Goal: Entertainment & Leisure: Browse casually

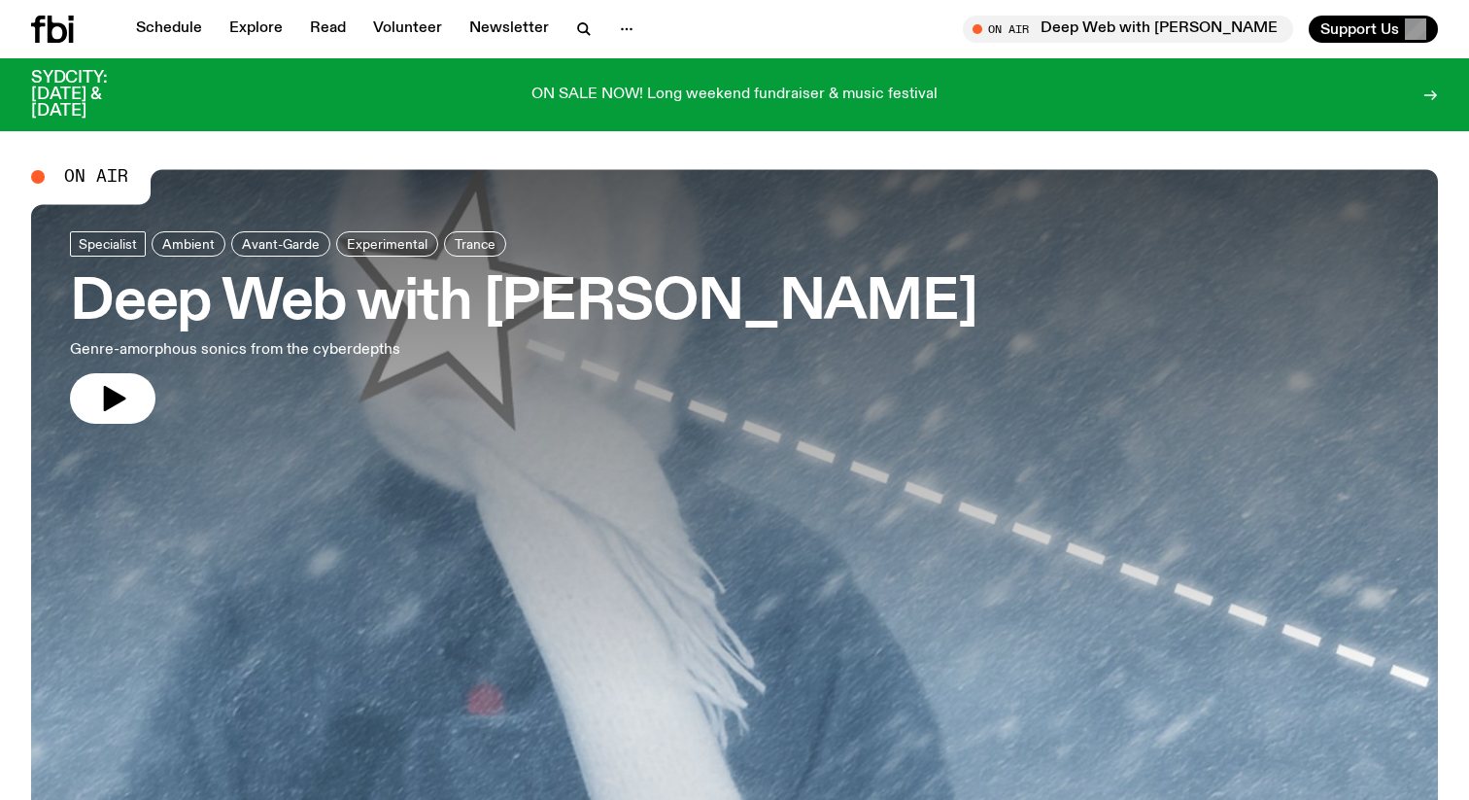
scroll to position [873, 0]
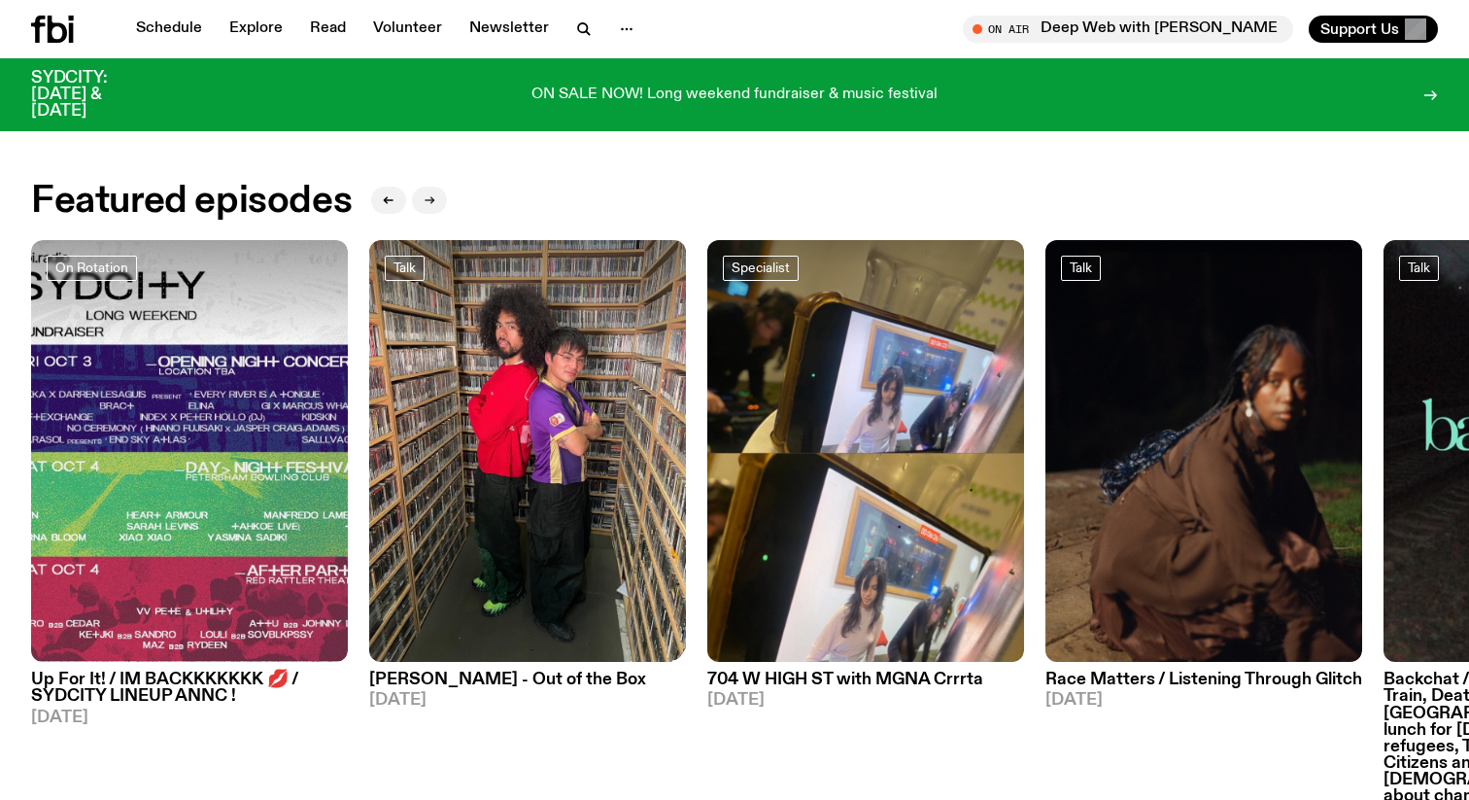
click at [431, 196] on icon "button" at bounding box center [430, 200] width 12 height 12
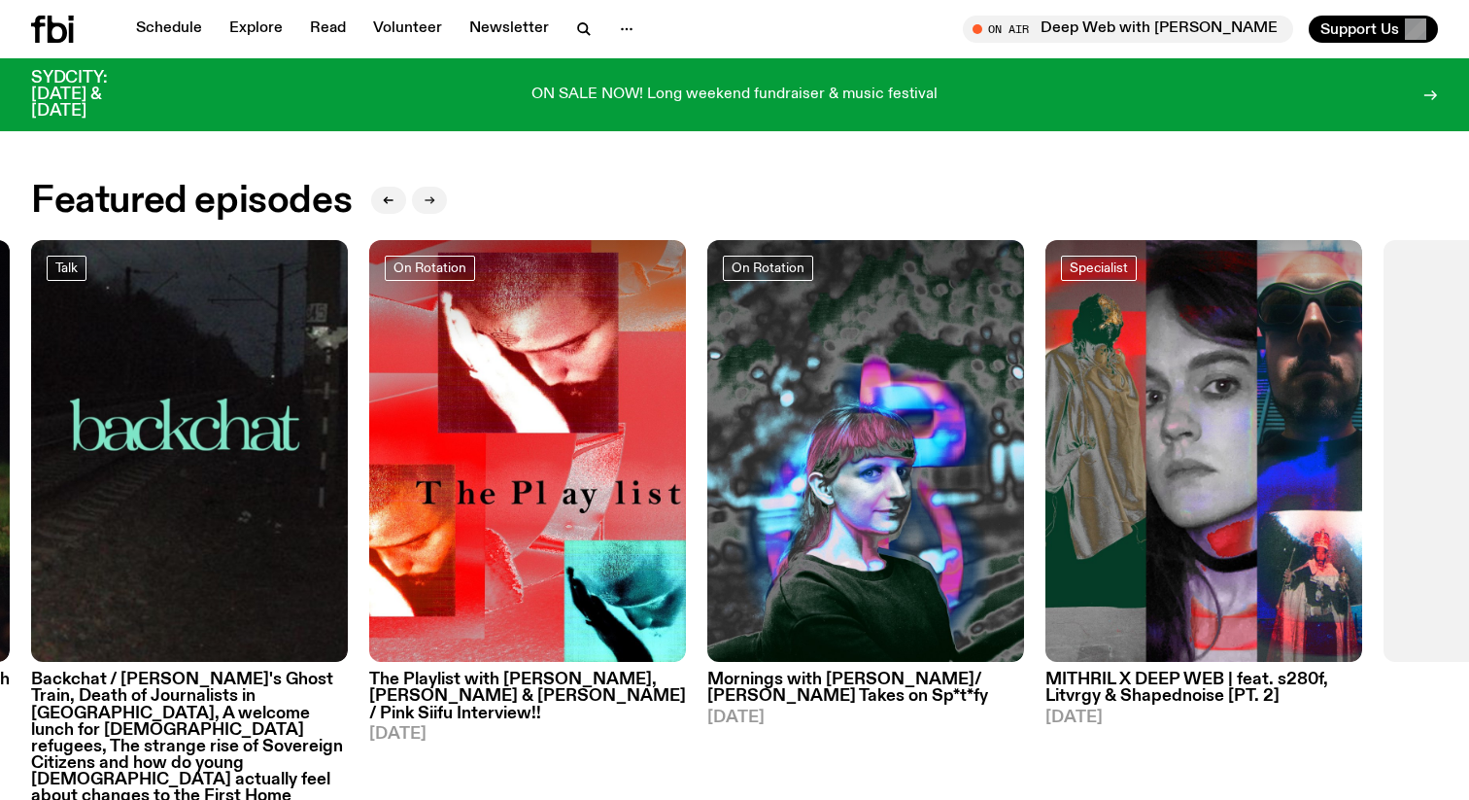
click at [431, 196] on icon "button" at bounding box center [430, 200] width 12 height 12
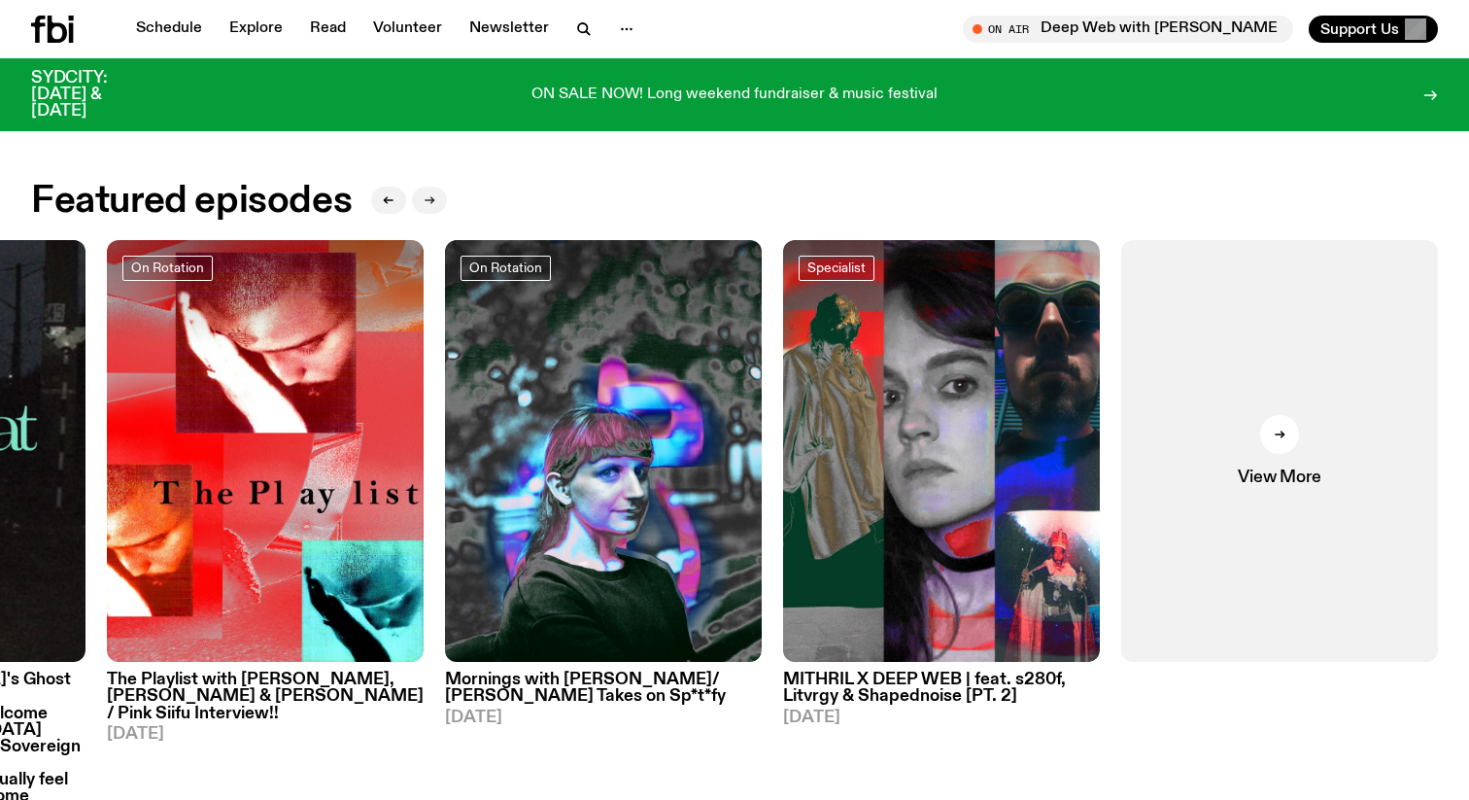
click at [431, 196] on icon "button" at bounding box center [430, 200] width 12 height 12
click at [1390, 527] on link "View More" at bounding box center [1279, 451] width 317 height 423
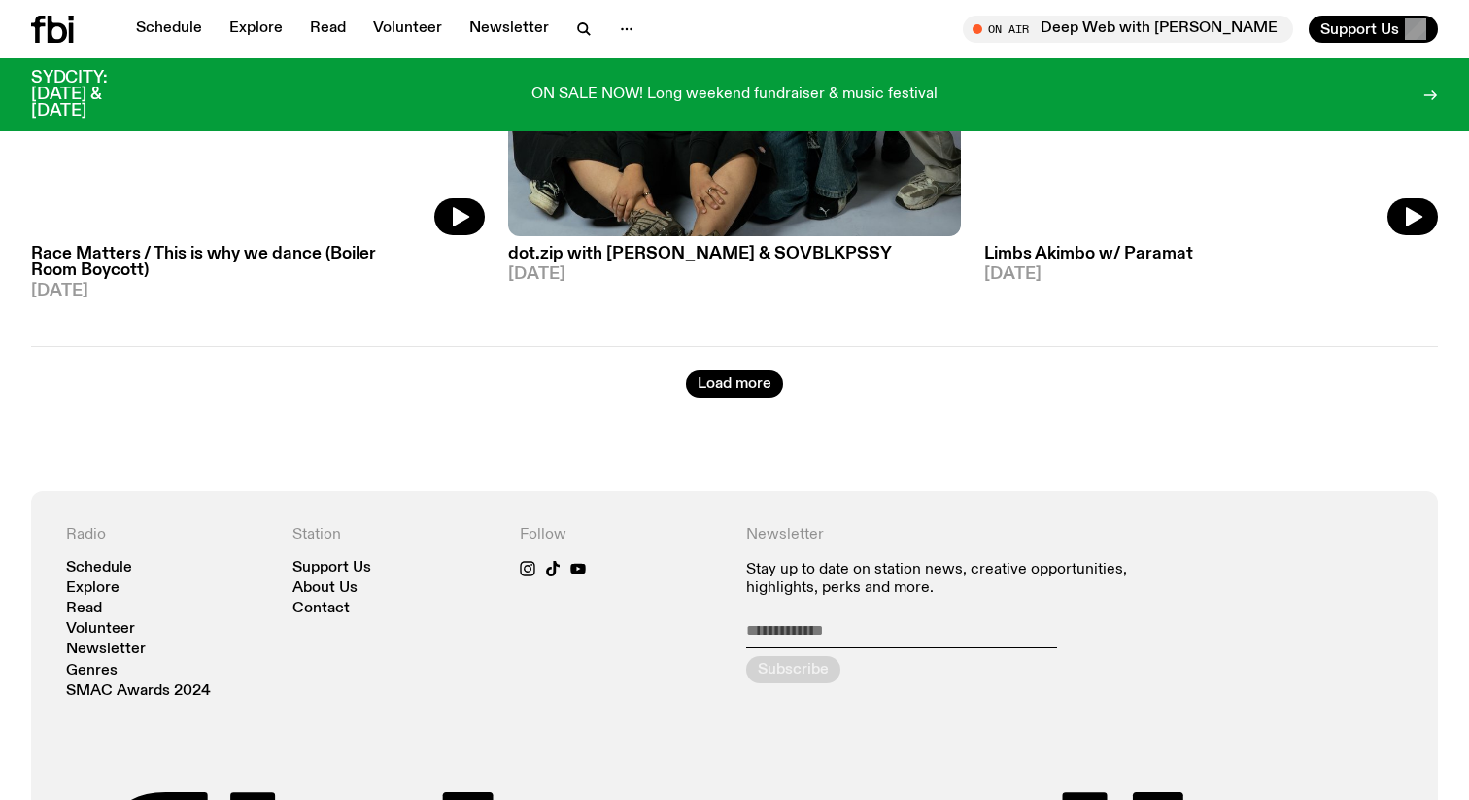
scroll to position [5665, 0]
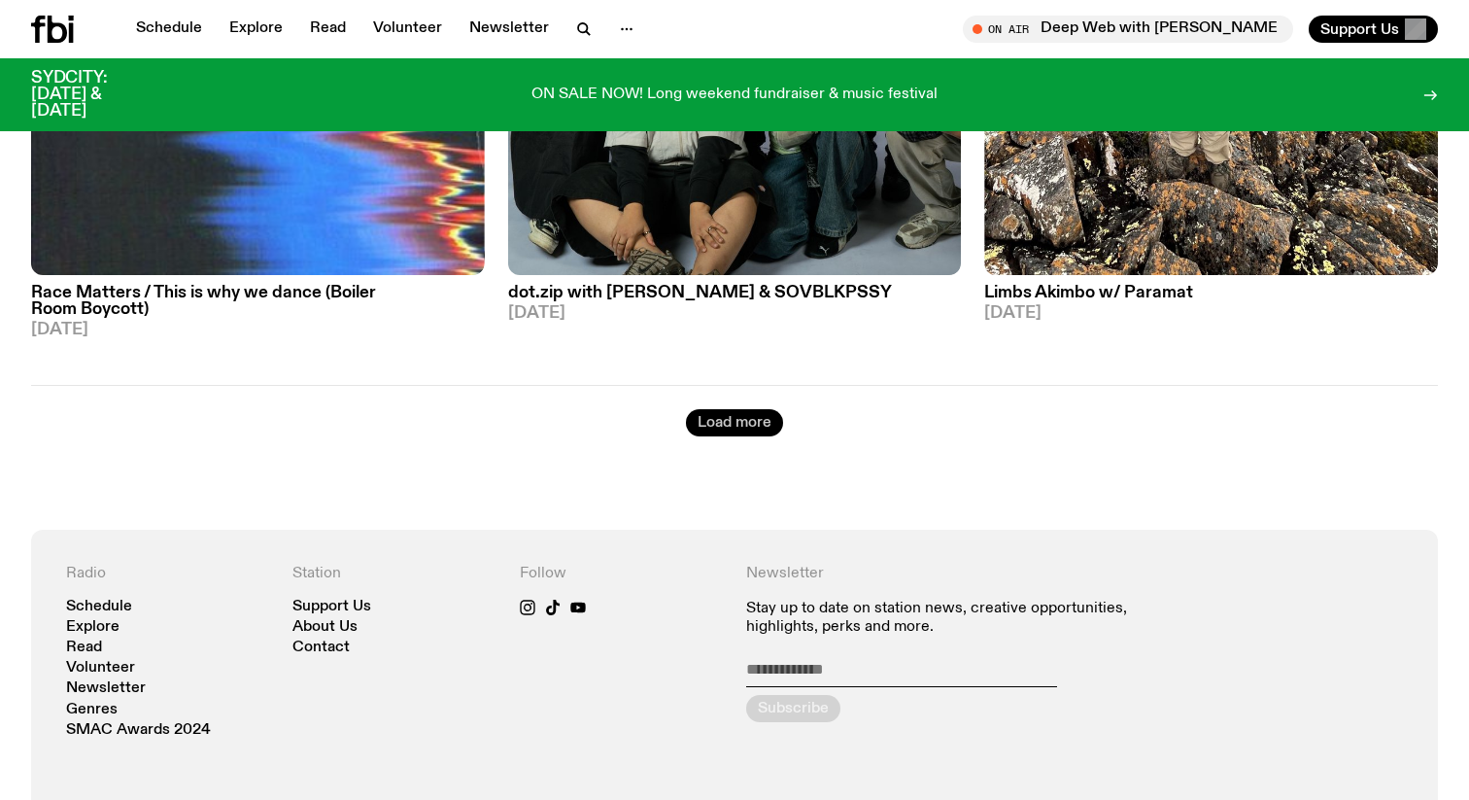
click at [732, 418] on button "Load more" at bounding box center [734, 422] width 97 height 27
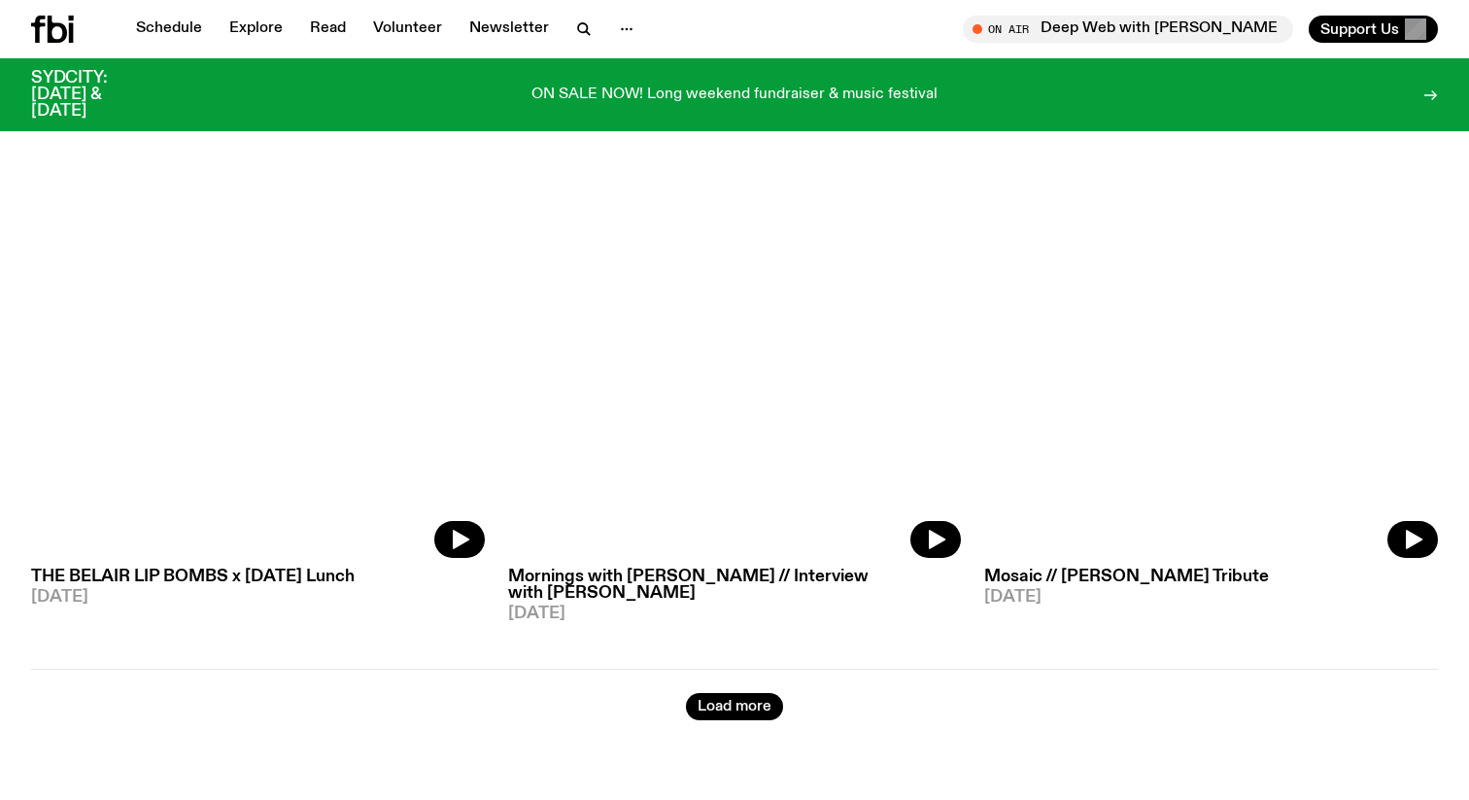
scroll to position [11115, 0]
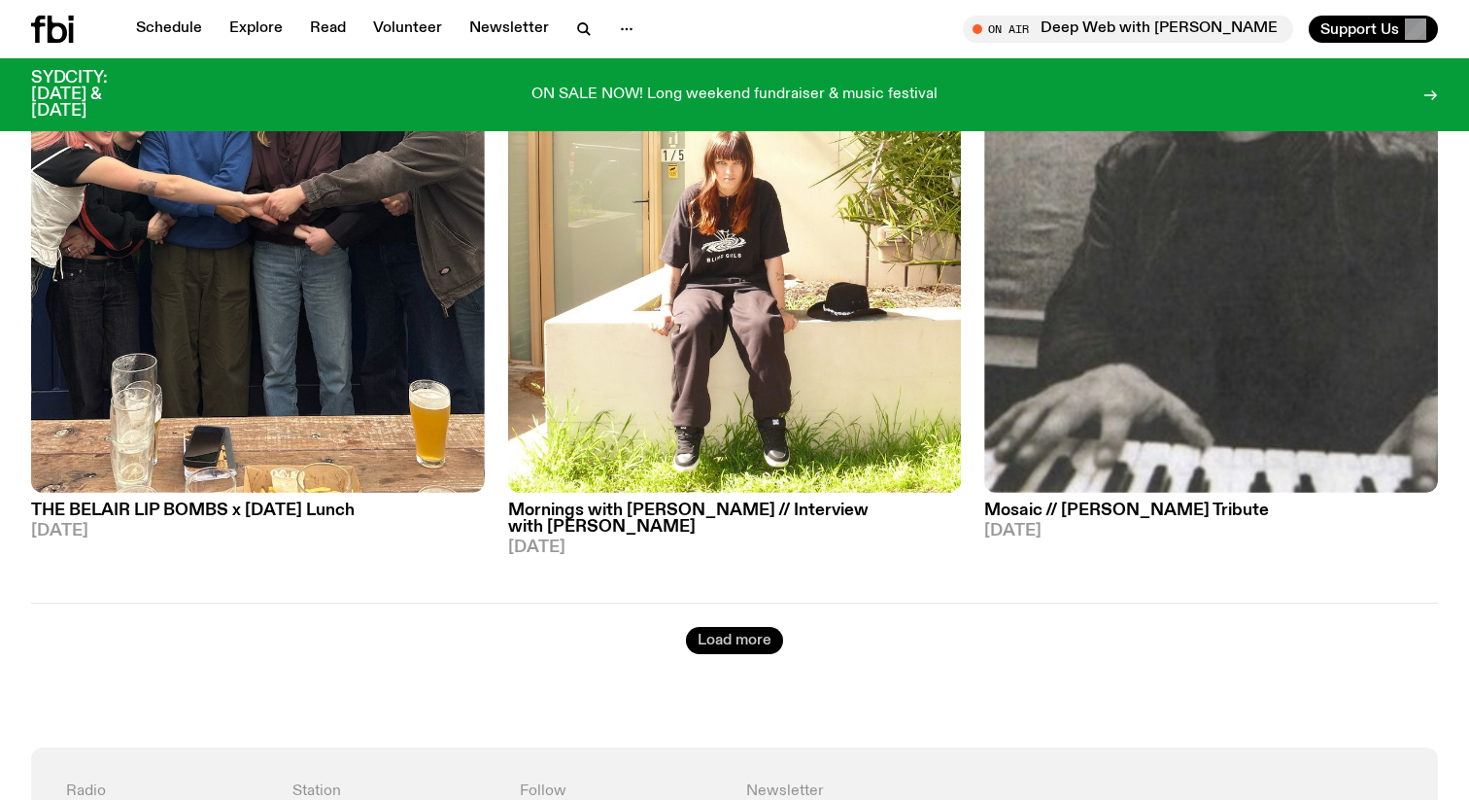
click at [737, 627] on button "Load more" at bounding box center [734, 640] width 97 height 27
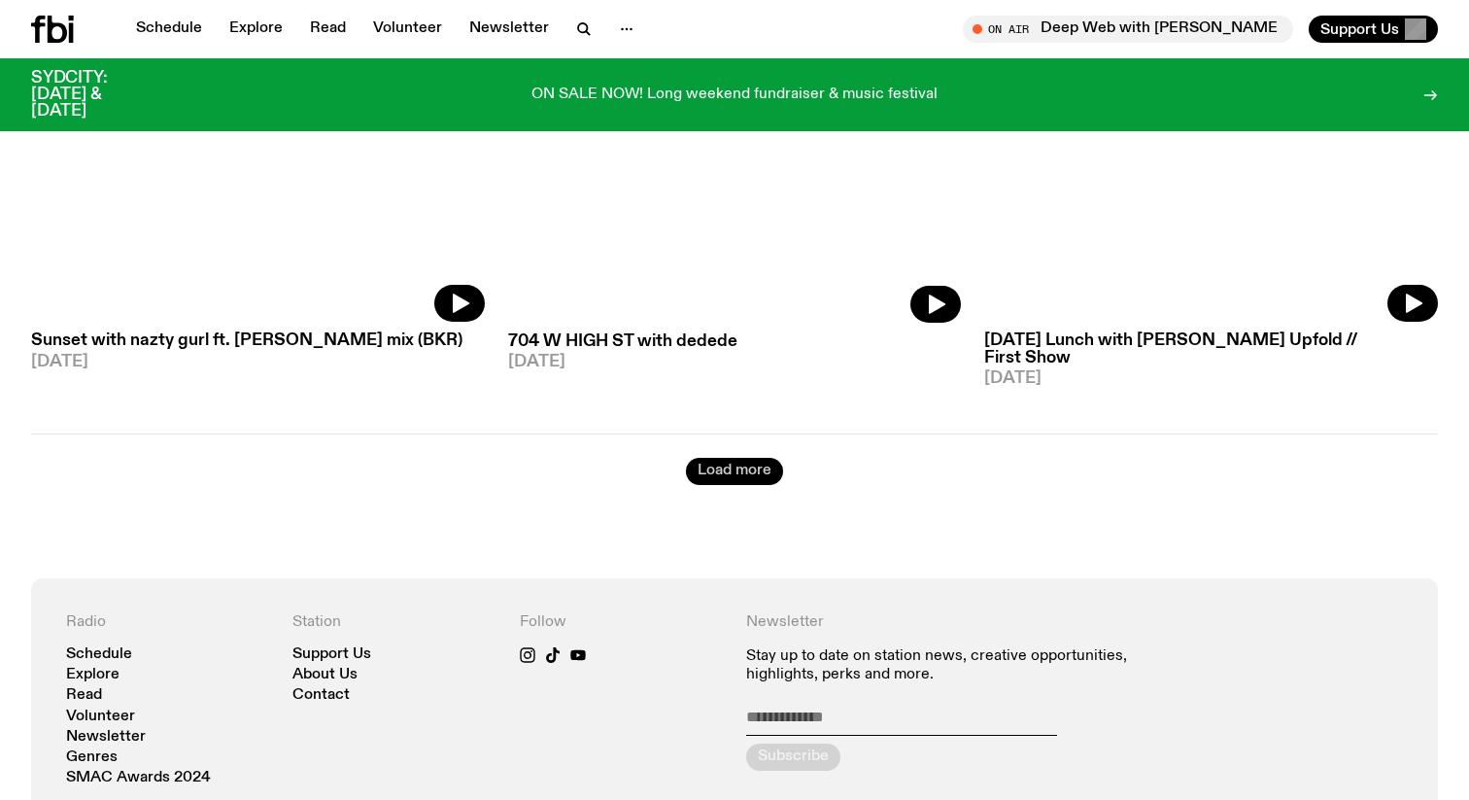
scroll to position [16985, 0]
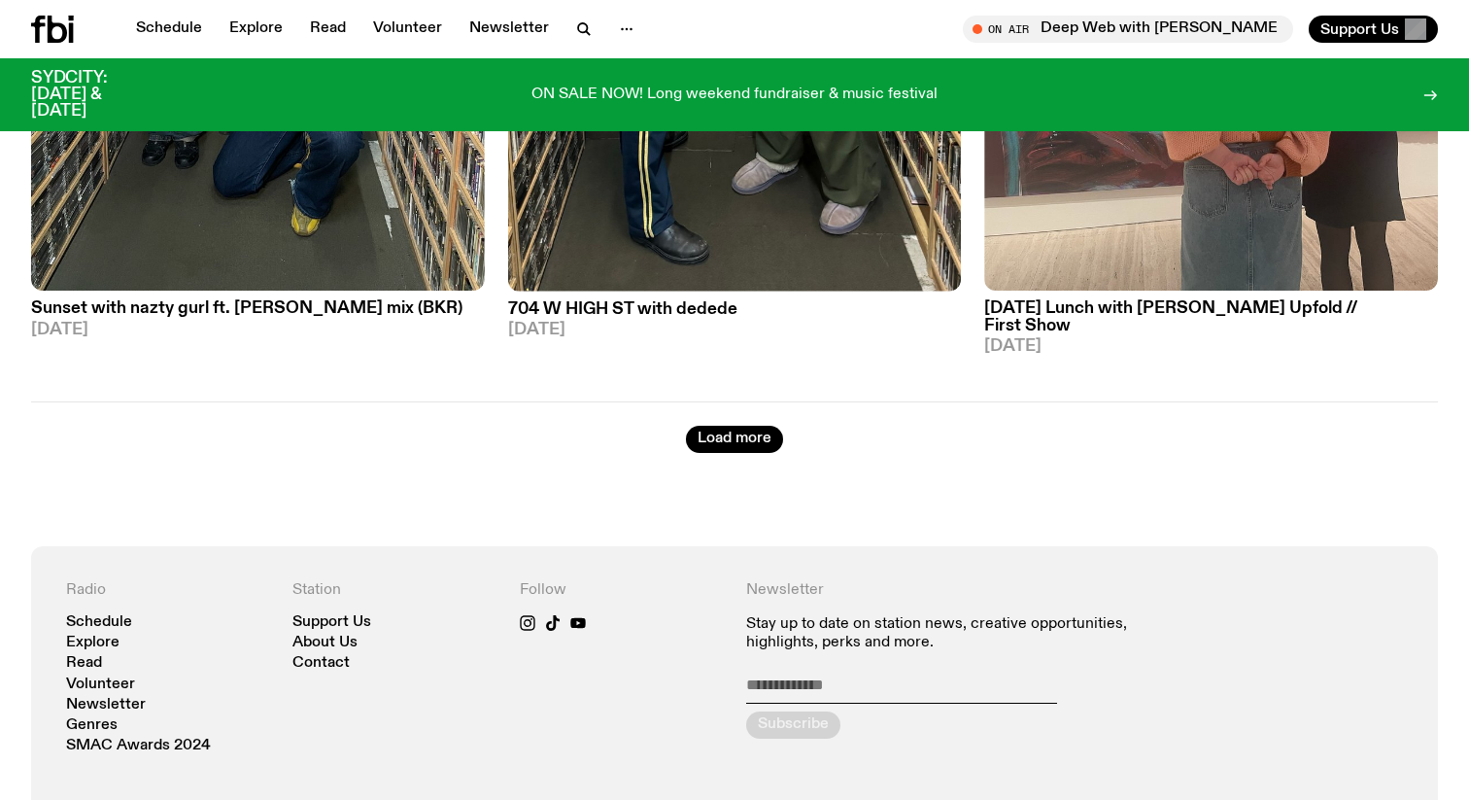
click at [758, 426] on button "Load more" at bounding box center [734, 439] width 97 height 27
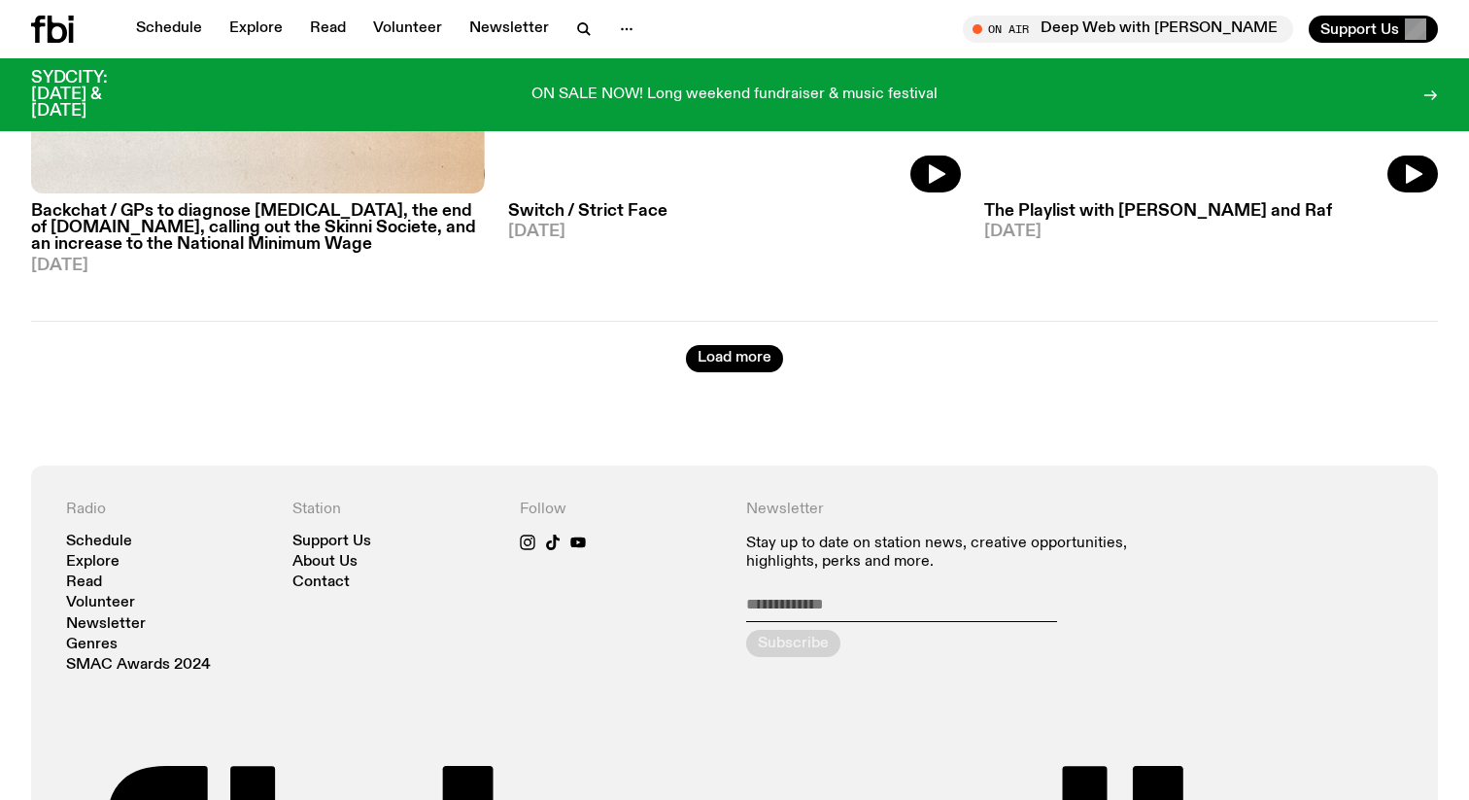
scroll to position [22764, 0]
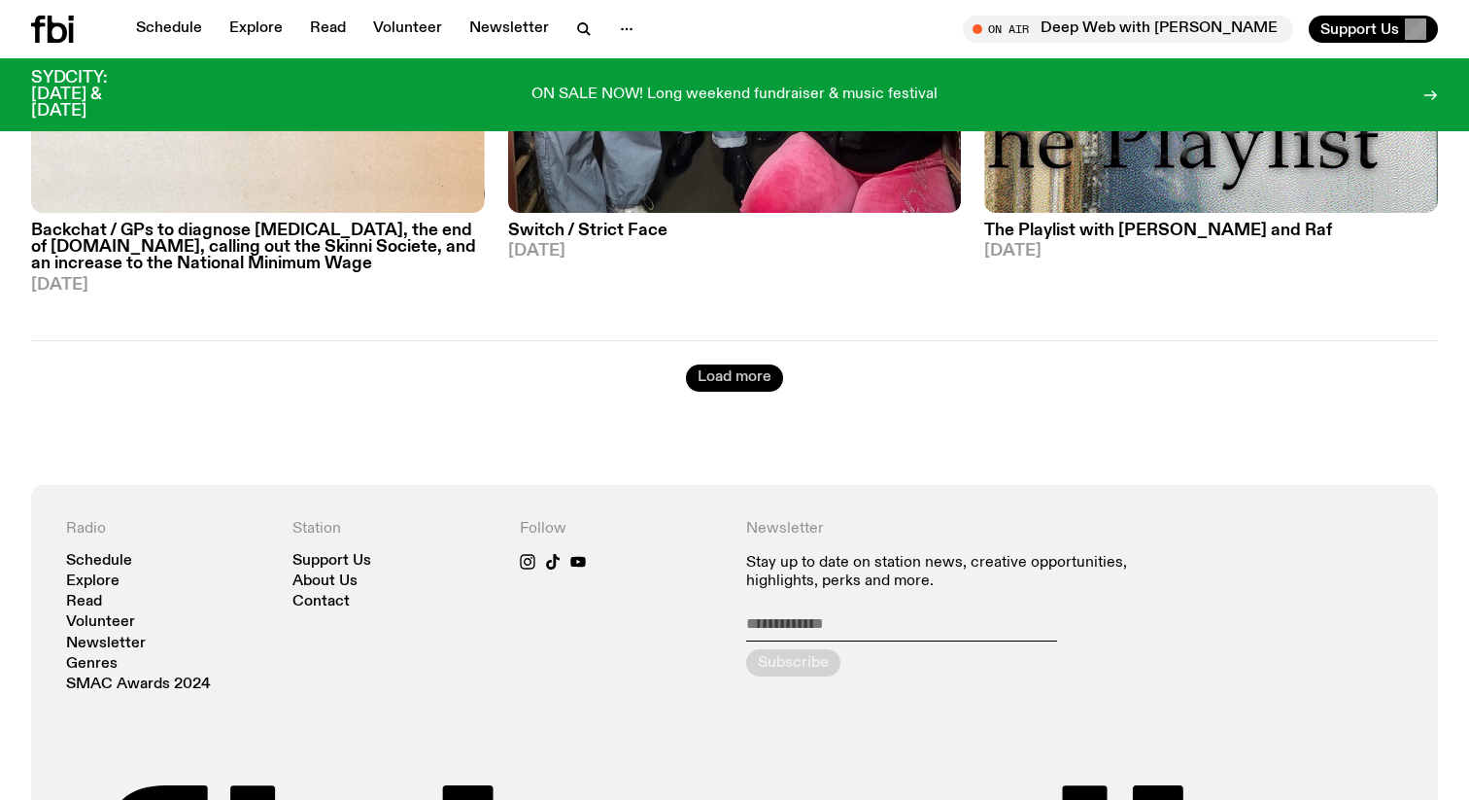
click at [758, 364] on button "Load more" at bounding box center [734, 377] width 97 height 27
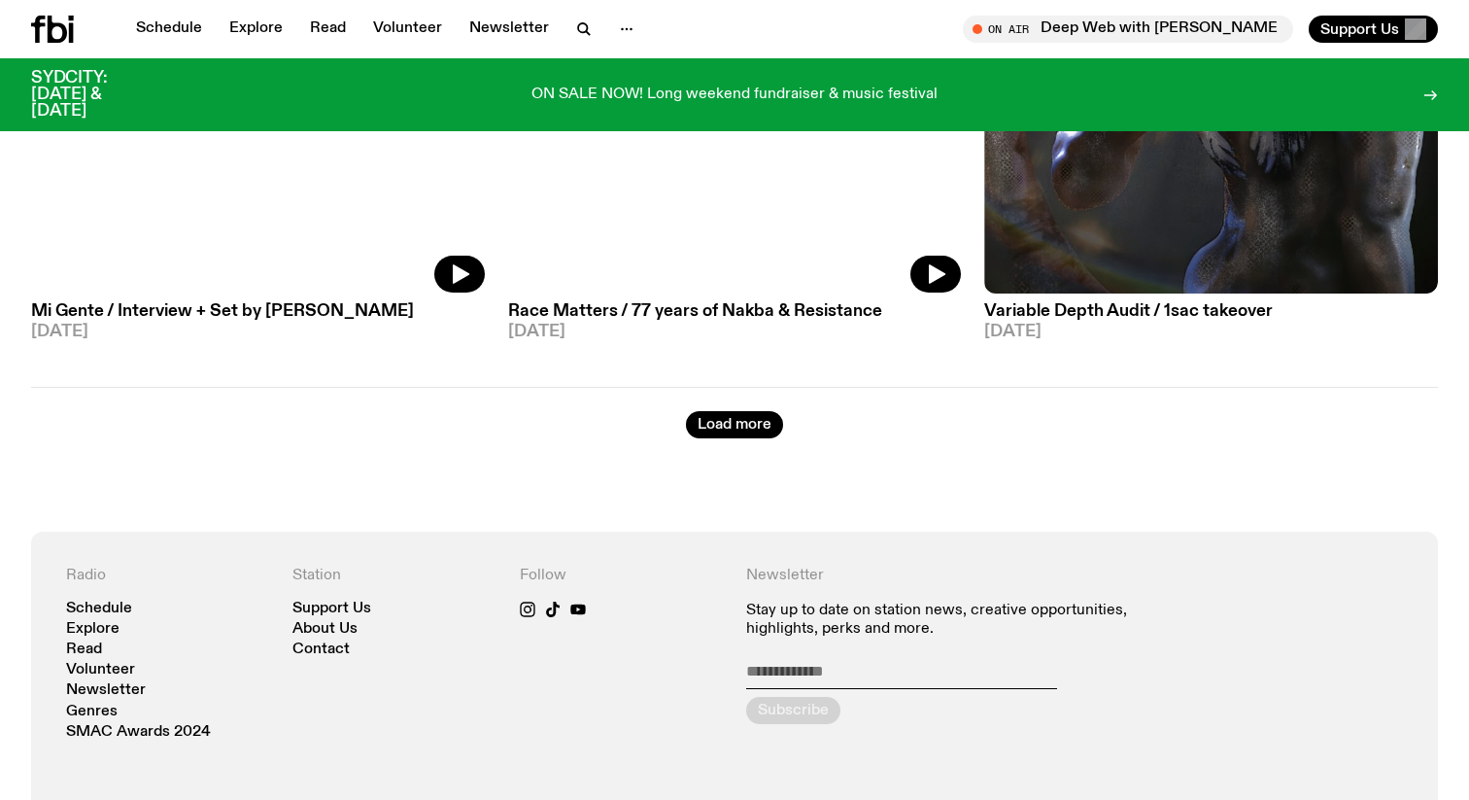
scroll to position [28427, 0]
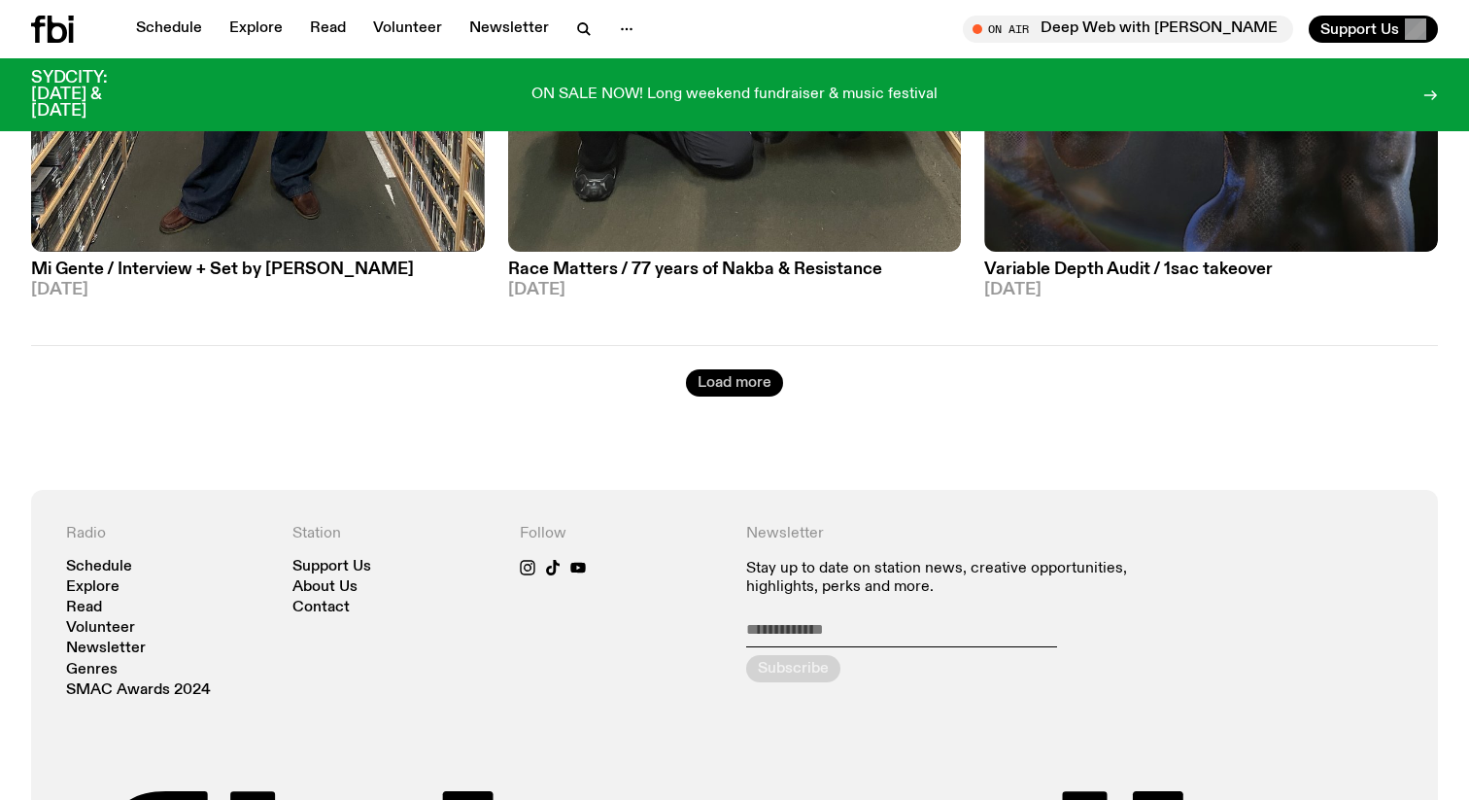
click at [737, 369] on button "Load more" at bounding box center [734, 382] width 97 height 27
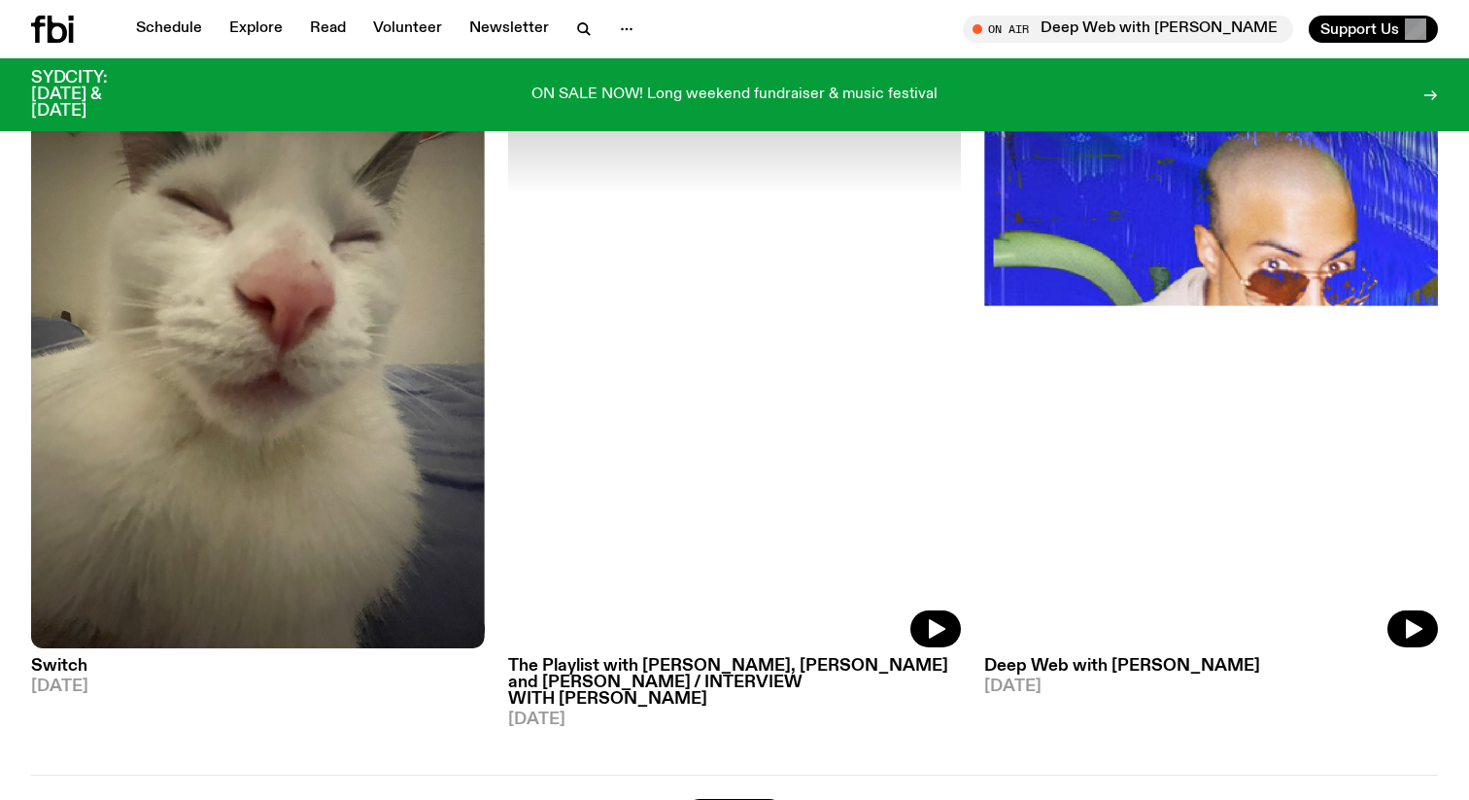
scroll to position [33941, 0]
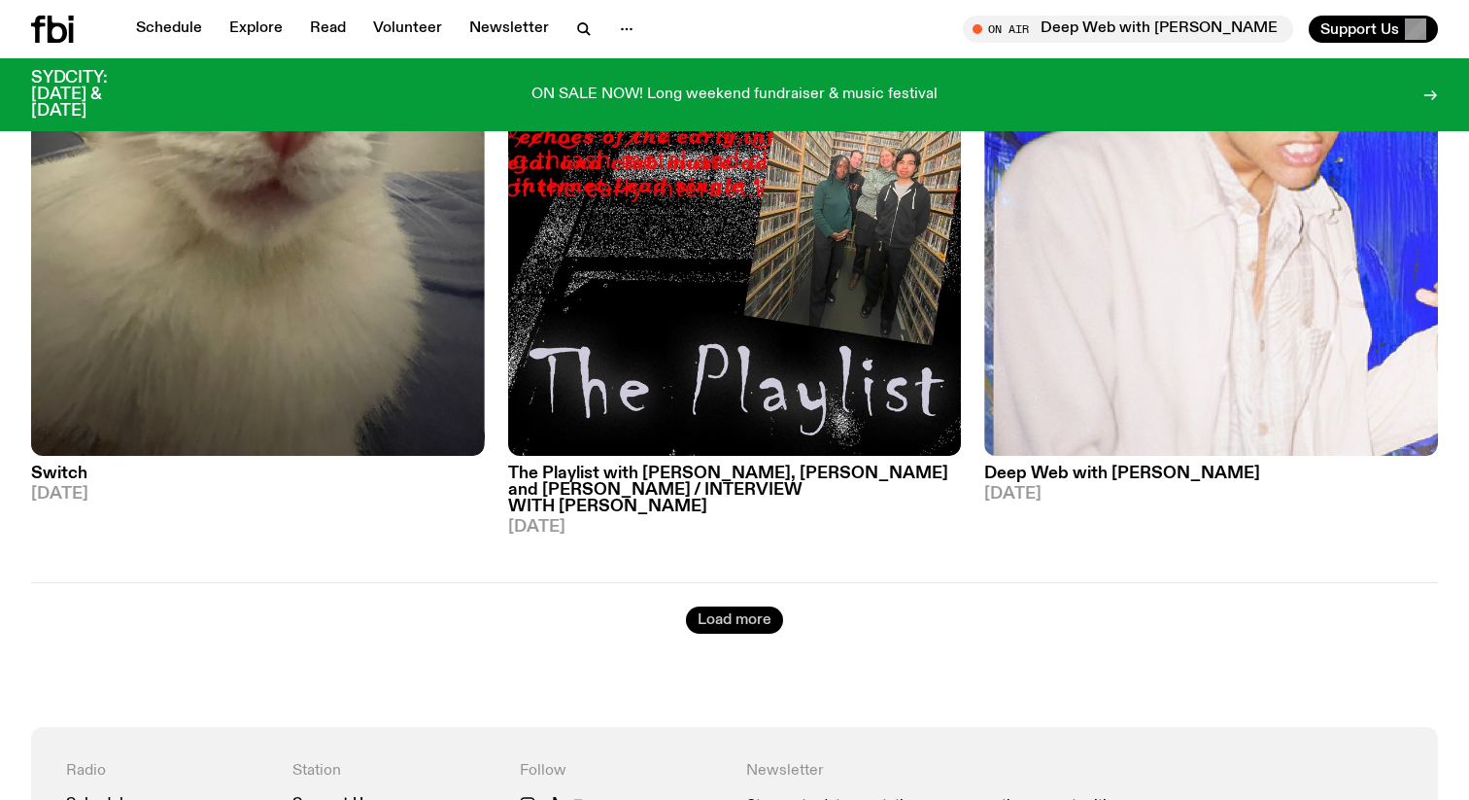
click at [731, 606] on button "Load more" at bounding box center [734, 619] width 97 height 27
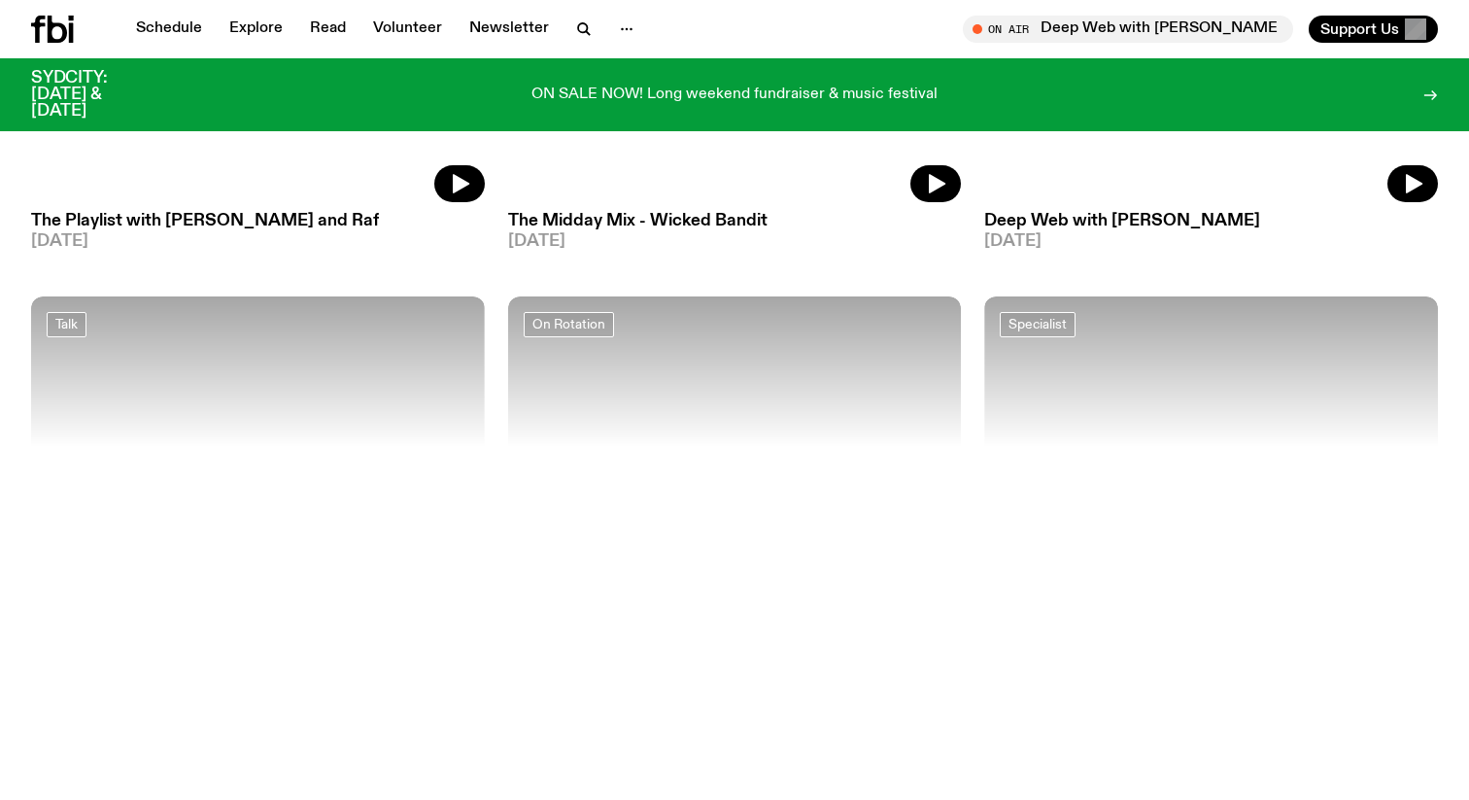
scroll to position [39714, 0]
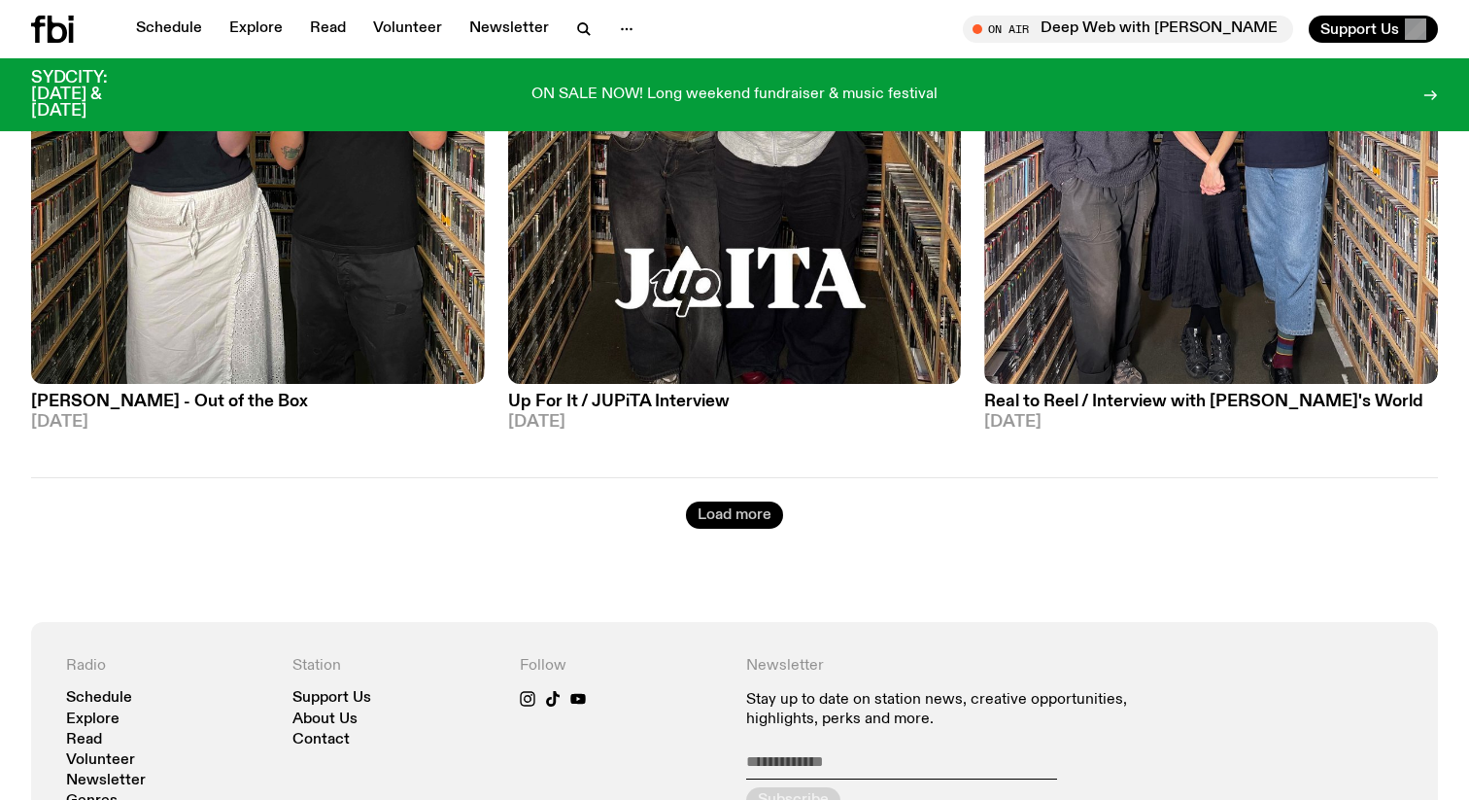
click at [749, 501] on button "Load more" at bounding box center [734, 514] width 97 height 27
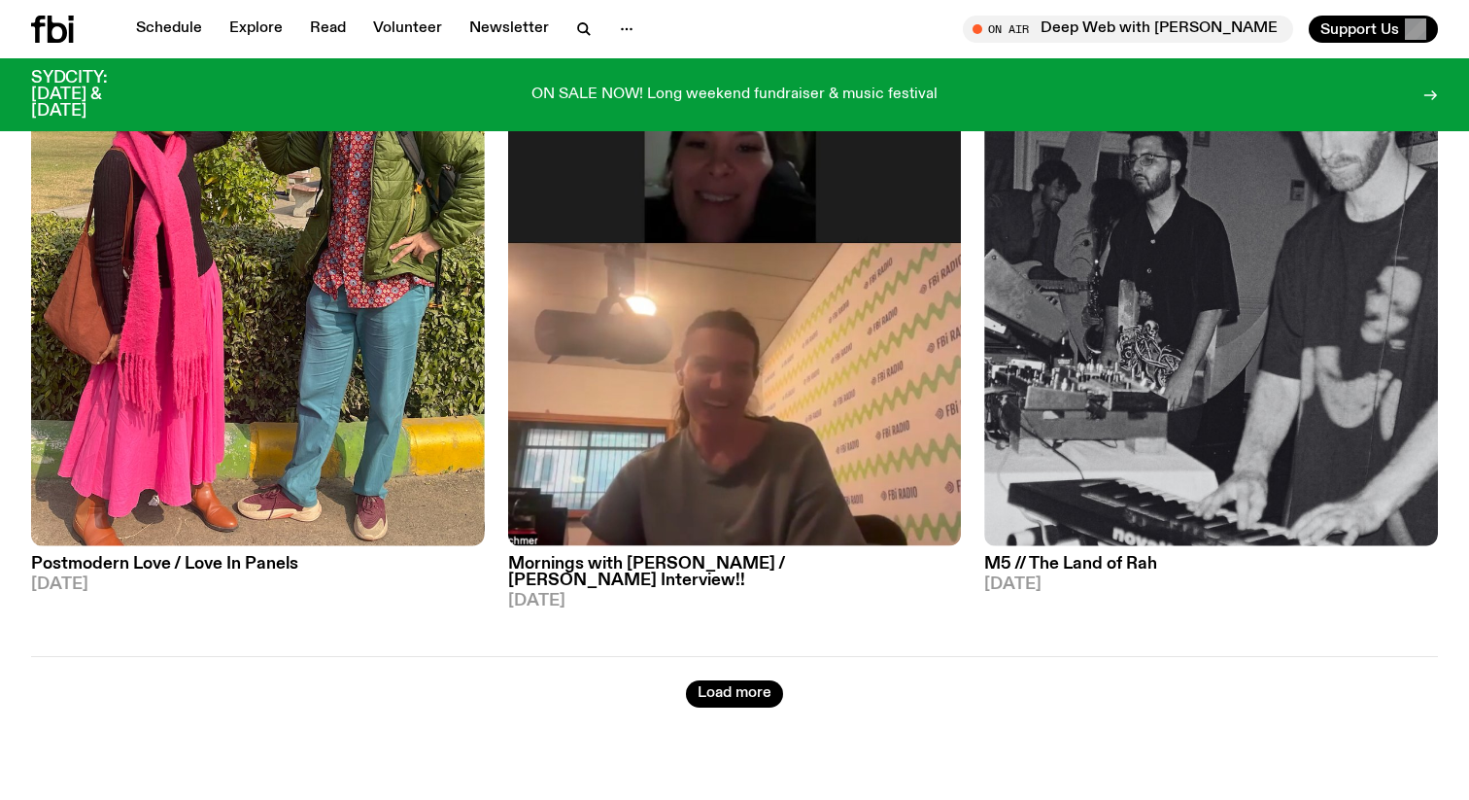
scroll to position [45165, 0]
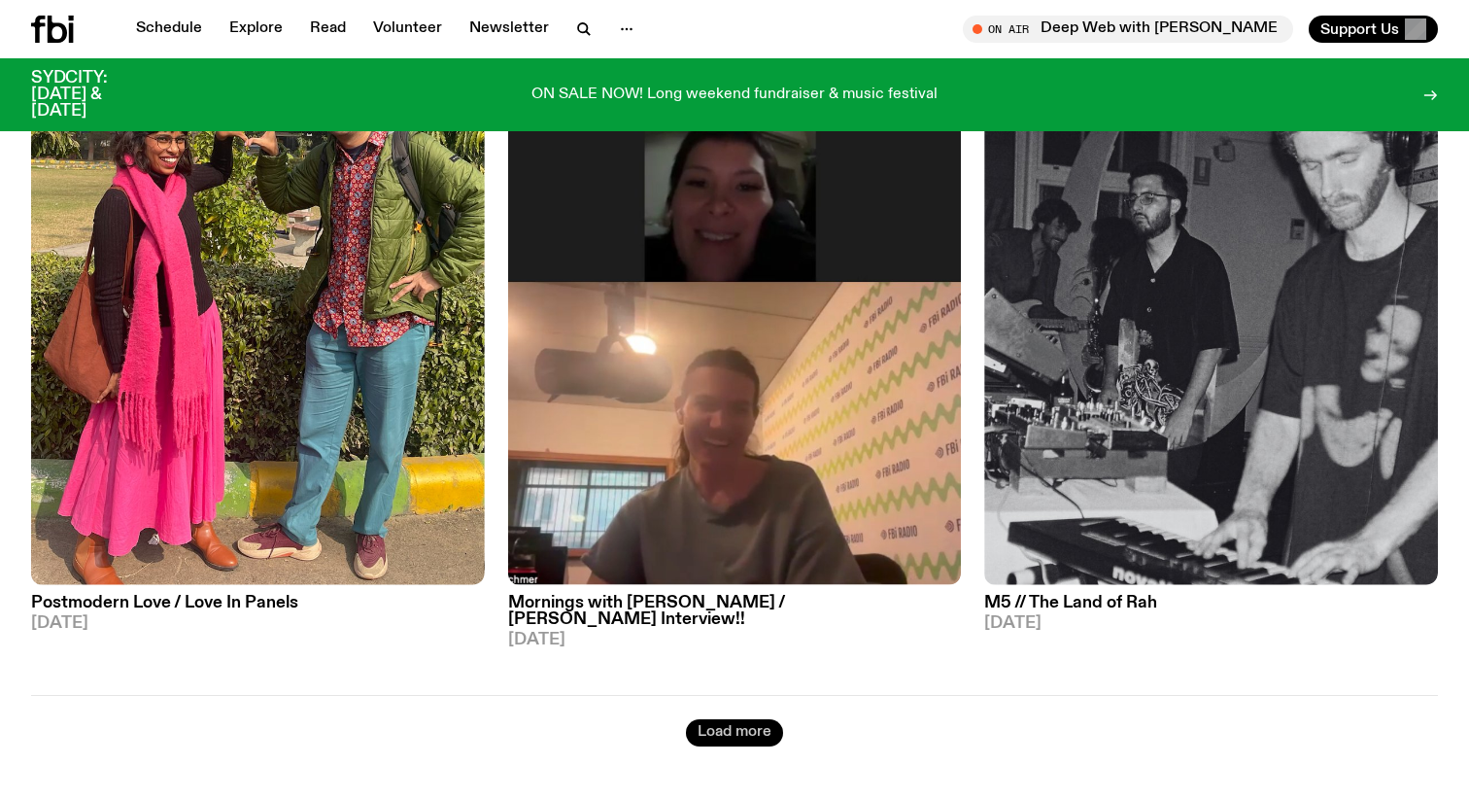
click at [760, 719] on button "Load more" at bounding box center [734, 732] width 97 height 27
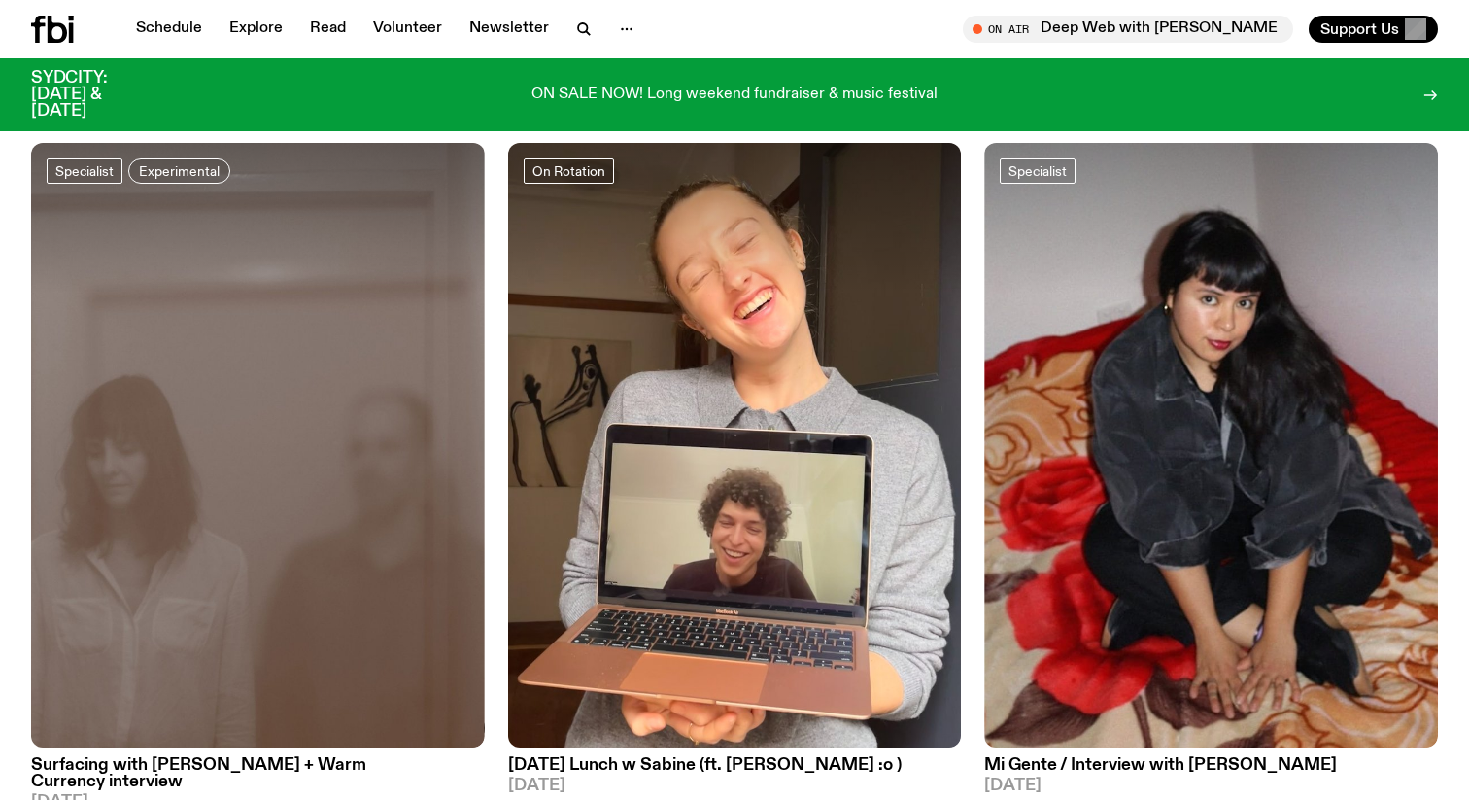
scroll to position [50825, 0]
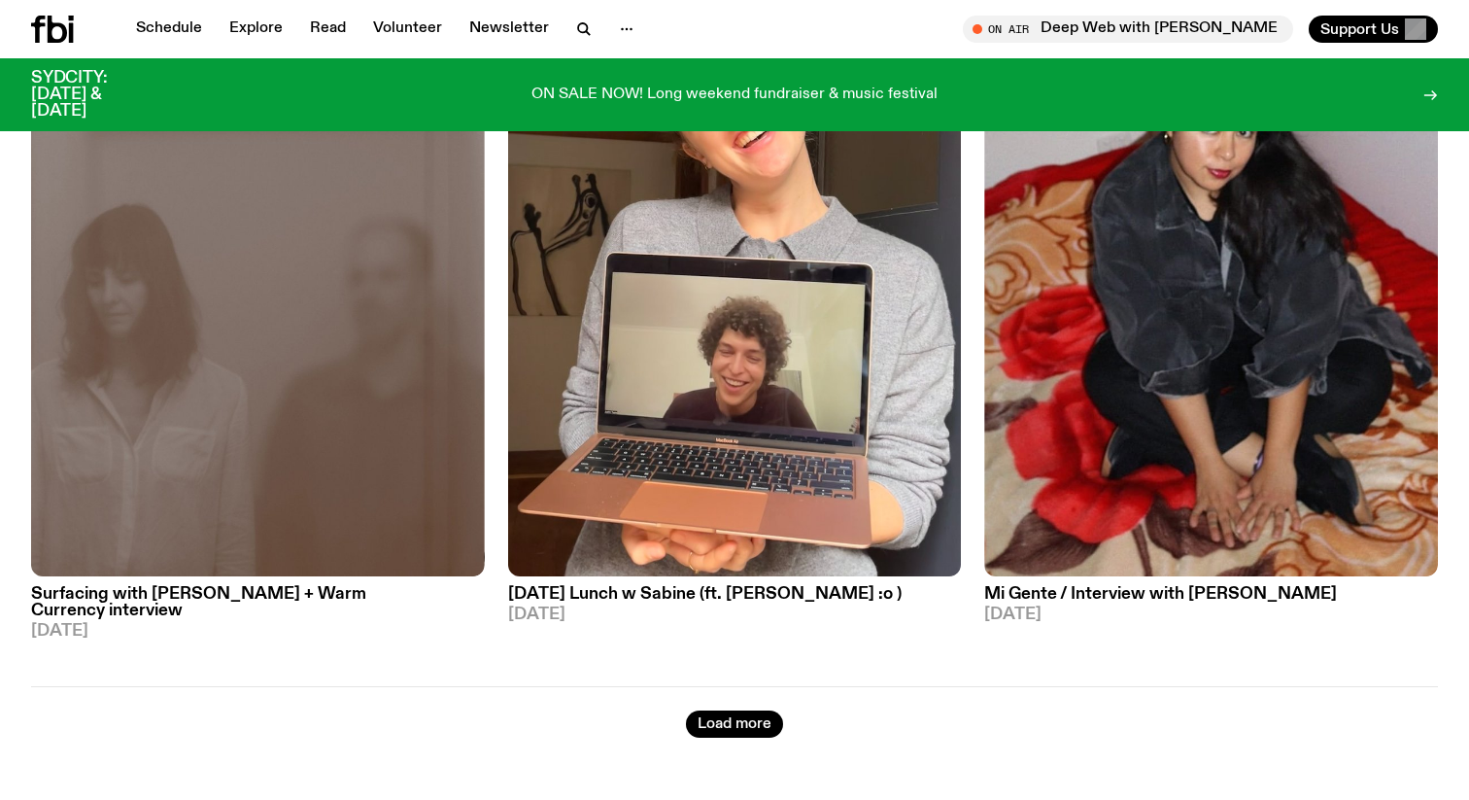
click at [727, 710] on button "Load more" at bounding box center [734, 723] width 97 height 27
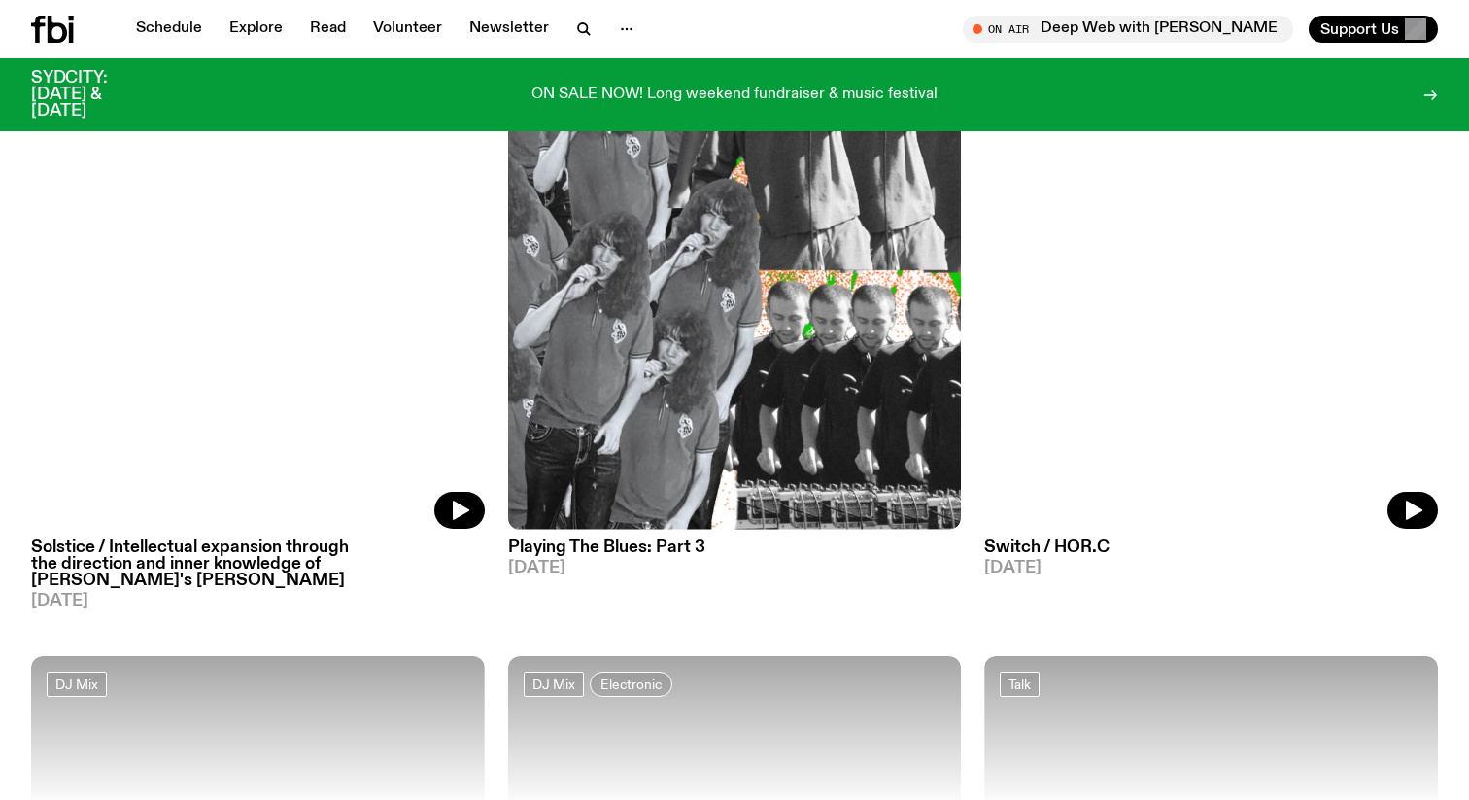
scroll to position [54670, 0]
